Goal: Information Seeking & Learning: Compare options

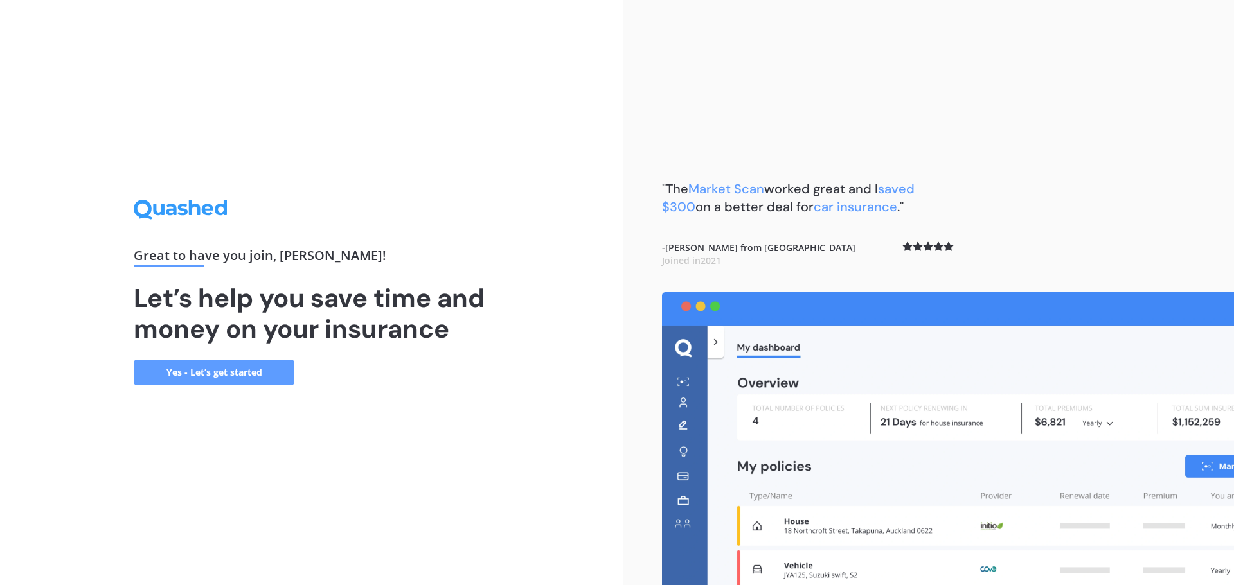
click at [238, 376] on link "Yes - Let’s get started" at bounding box center [214, 373] width 161 height 26
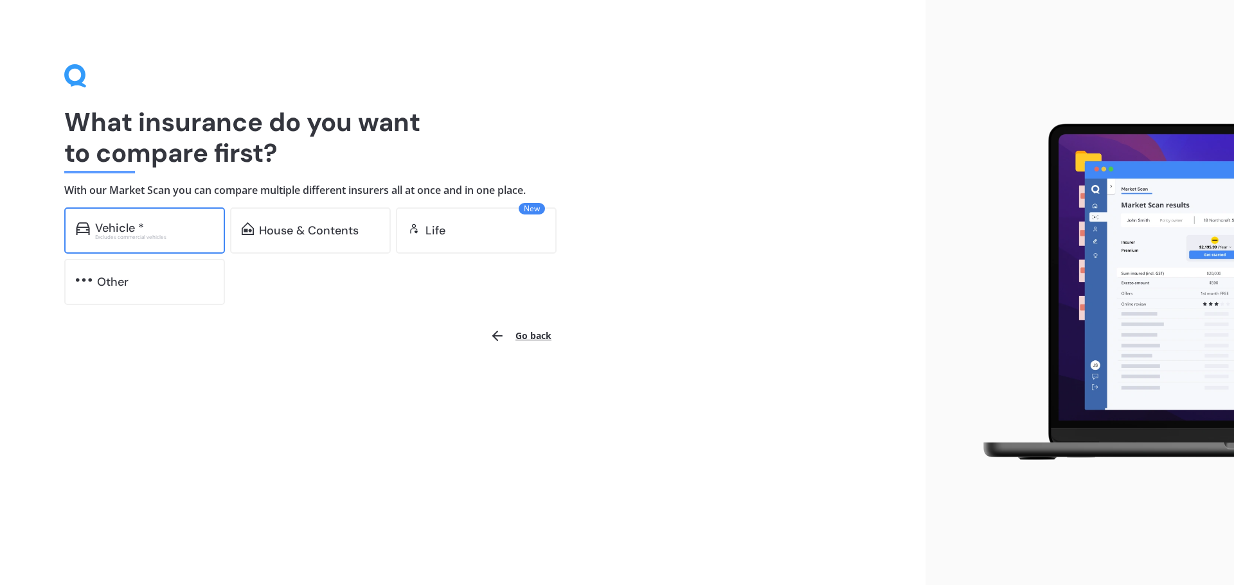
click at [145, 224] on div "Vehicle *" at bounding box center [154, 228] width 118 height 13
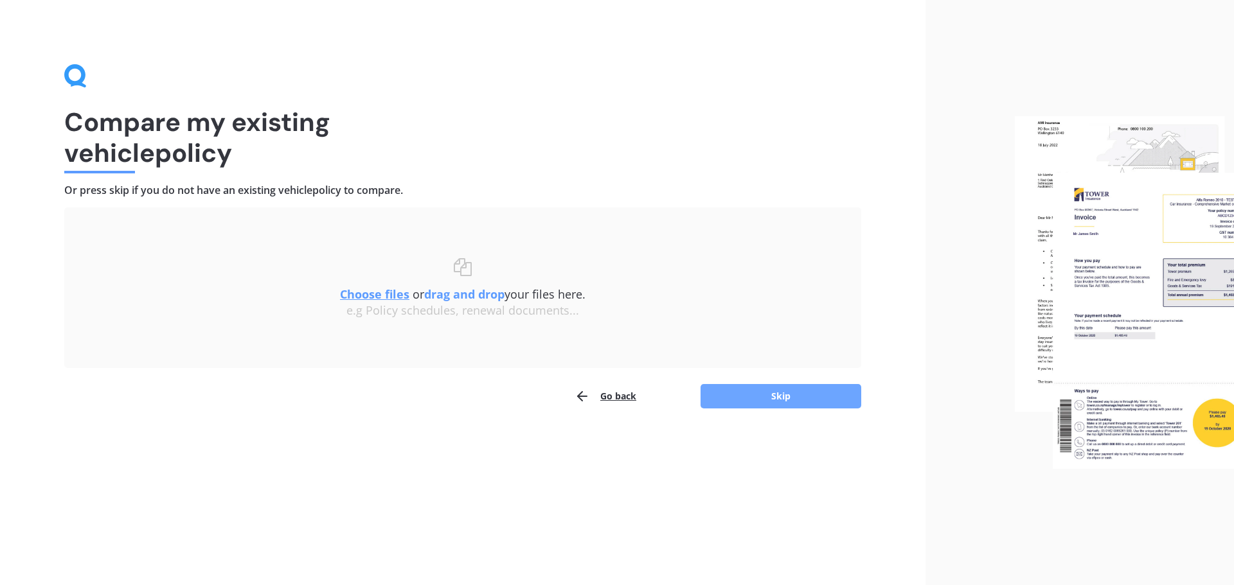
click at [775, 396] on button "Skip" at bounding box center [780, 396] width 161 height 24
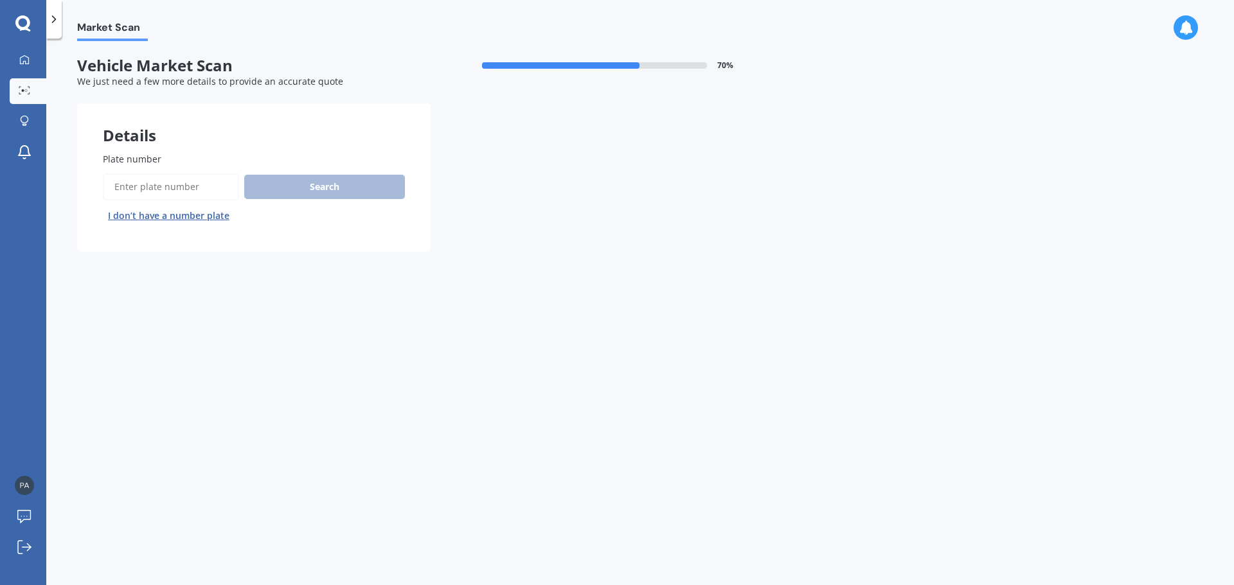
click at [193, 191] on input "Plate number" at bounding box center [171, 186] width 136 height 27
click at [186, 184] on input "Plate number" at bounding box center [171, 186] width 136 height 27
type input "KCC700"
click at [287, 190] on button "Search" at bounding box center [324, 187] width 161 height 24
